Goal: Task Accomplishment & Management: Manage account settings

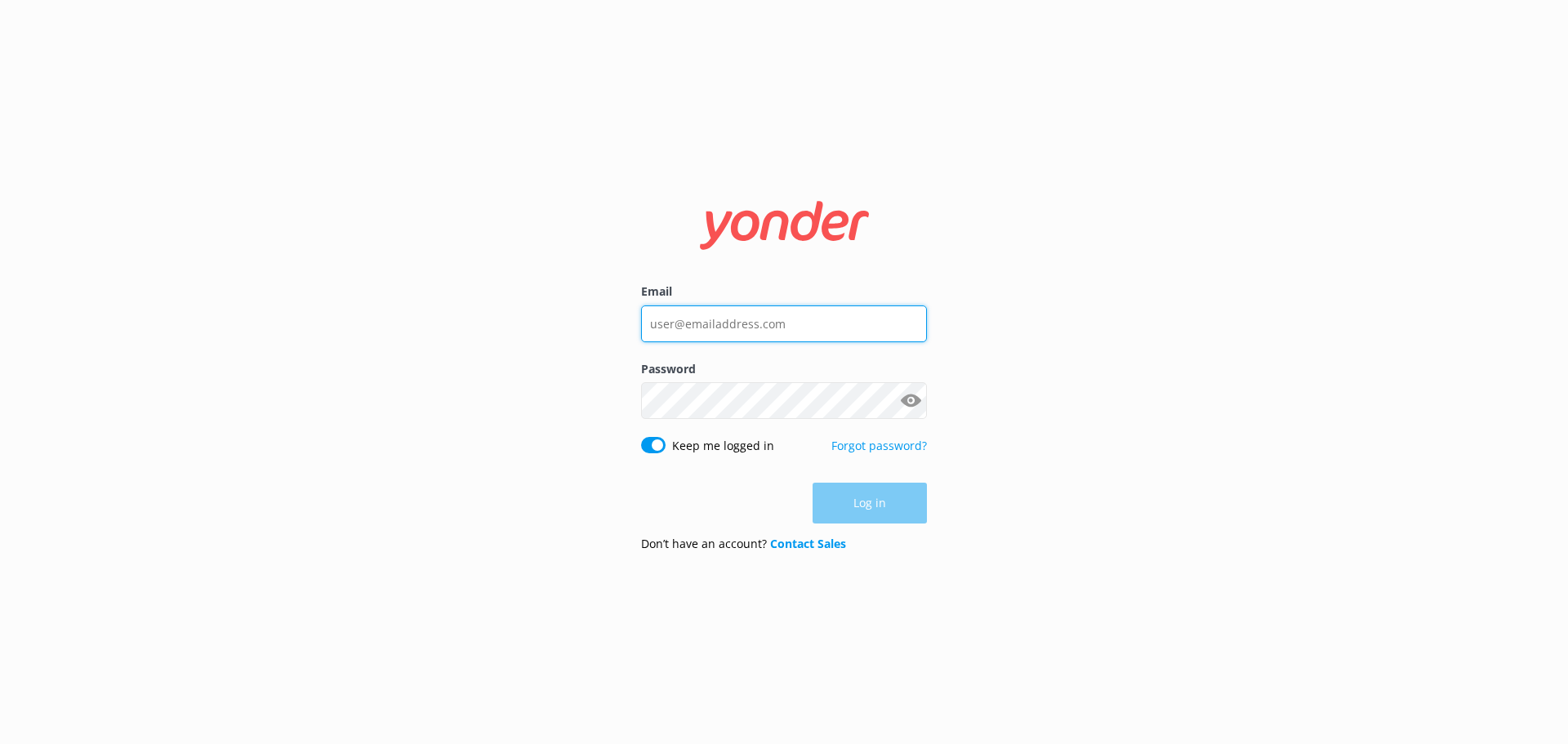
type input "[EMAIL_ADDRESS][DOMAIN_NAME]"
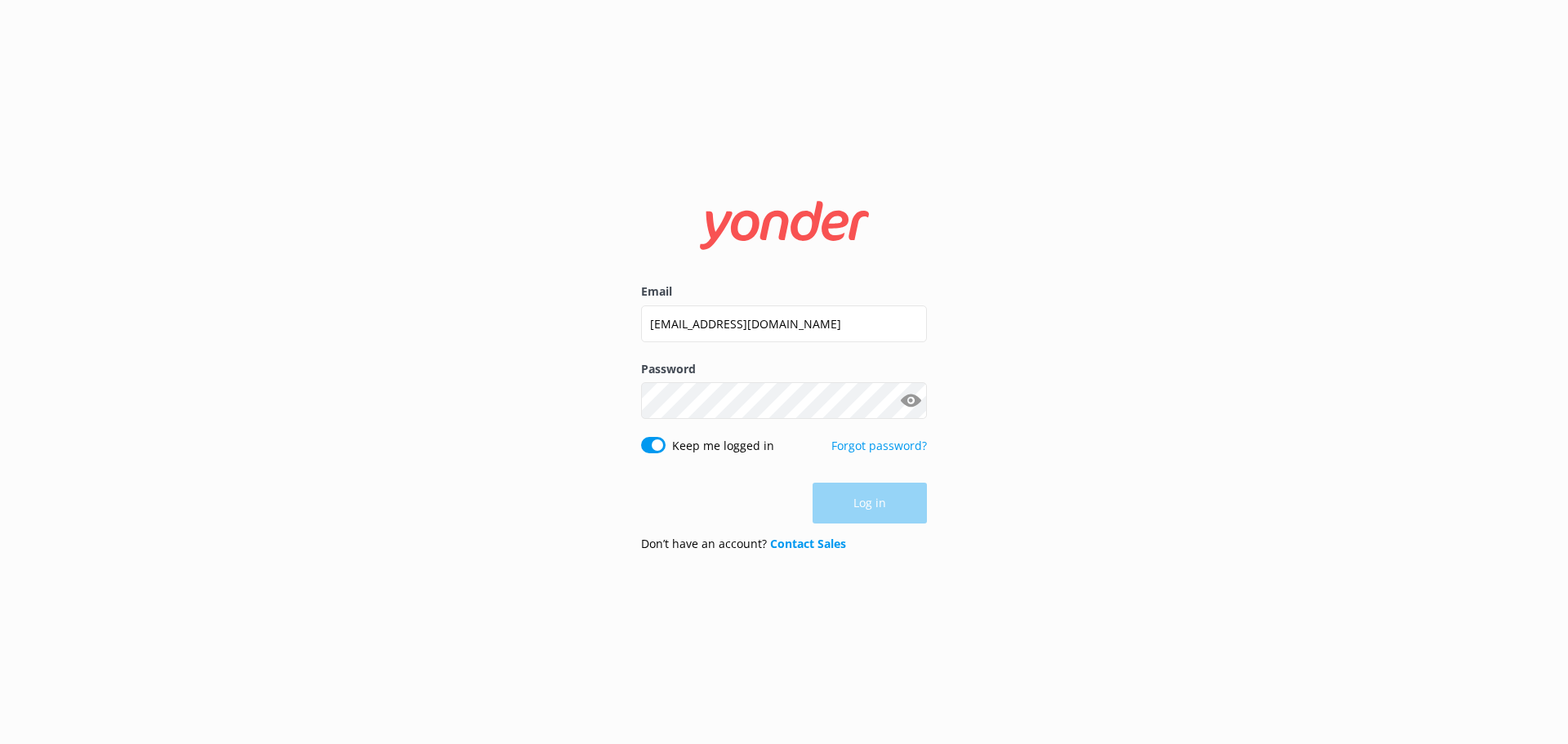
click at [862, 505] on div "Log in" at bounding box center [783, 503] width 285 height 41
click at [873, 505] on button "Log in" at bounding box center [870, 503] width 115 height 41
